Goal: Find specific page/section: Find specific page/section

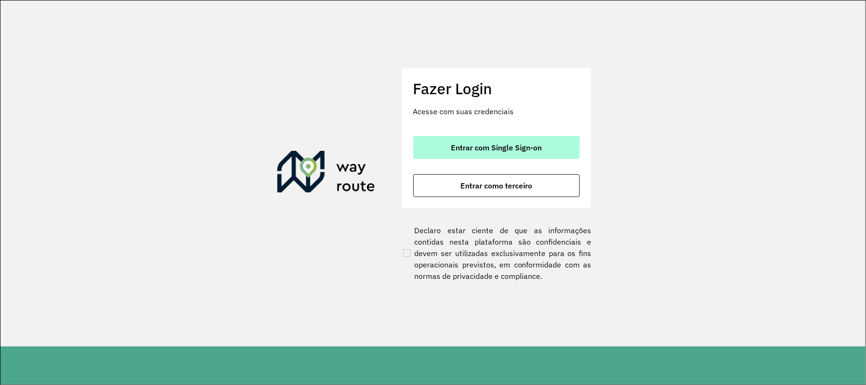
click at [441, 143] on button "Entrar com Single Sign-on" at bounding box center [496, 147] width 166 height 23
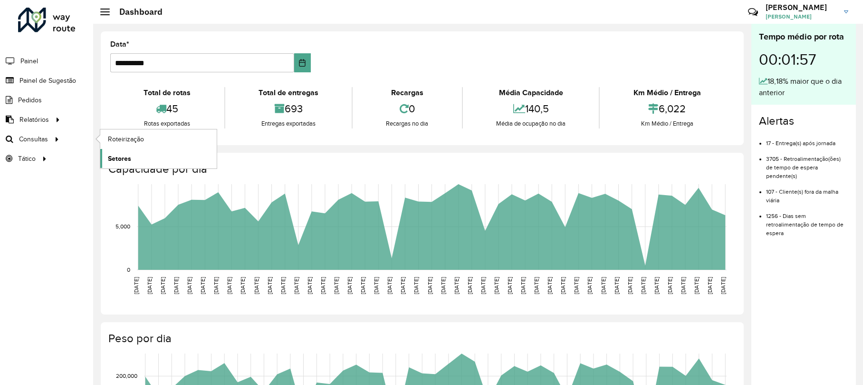
click at [126, 160] on span "Setores" at bounding box center [119, 159] width 23 height 10
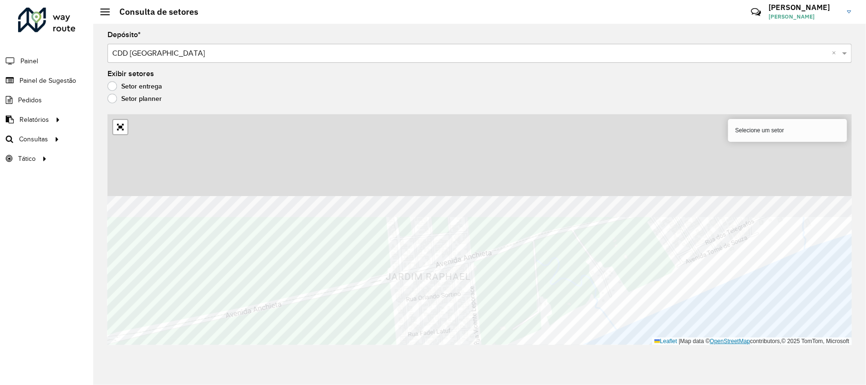
click at [719, 338] on div "400 - Bertioga Selecione um setor Leaflet | Map data © OpenStreetMap contributo…" at bounding box center [479, 229] width 744 height 231
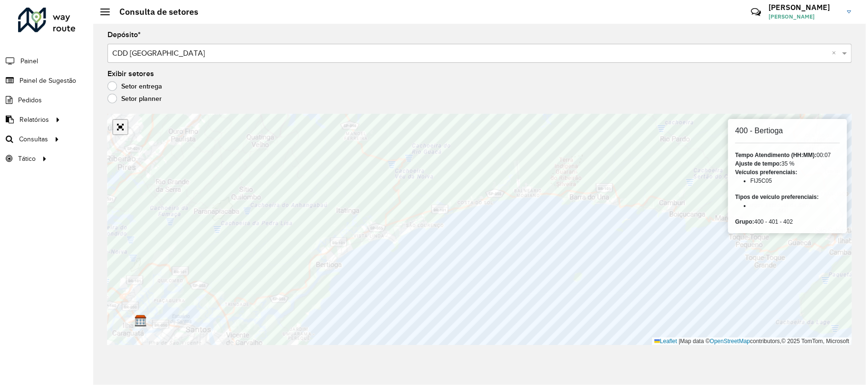
click at [122, 128] on link "Abrir mapa em tela cheia" at bounding box center [120, 127] width 14 height 14
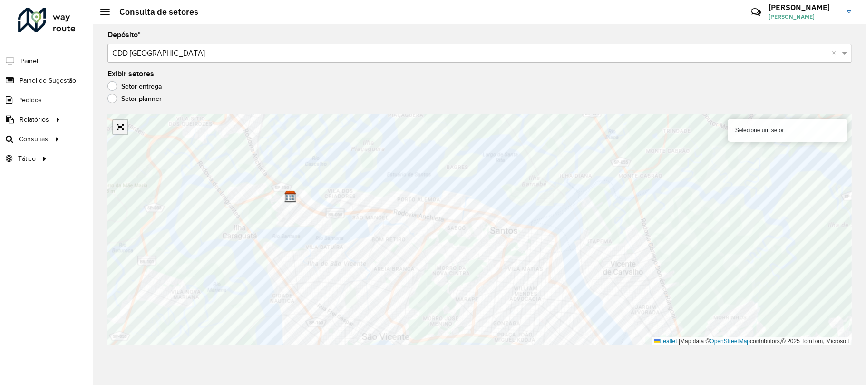
click at [120, 120] on link "Abrir mapa em tela cheia" at bounding box center [120, 127] width 14 height 14
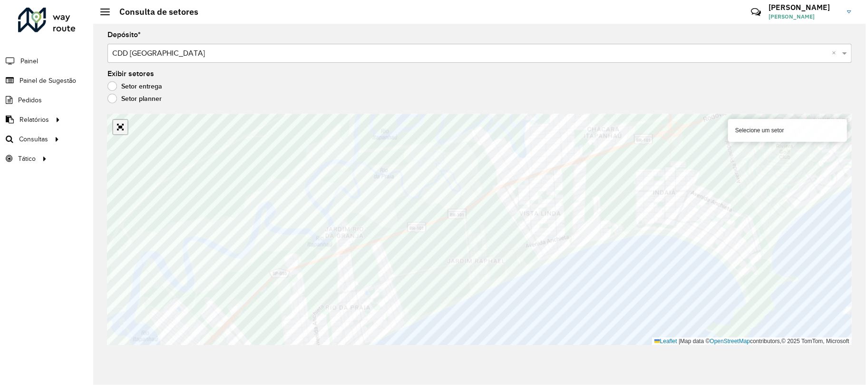
click at [125, 133] on link "Abrir mapa em tela cheia" at bounding box center [120, 127] width 14 height 14
